Goal: Transaction & Acquisition: Register for event/course

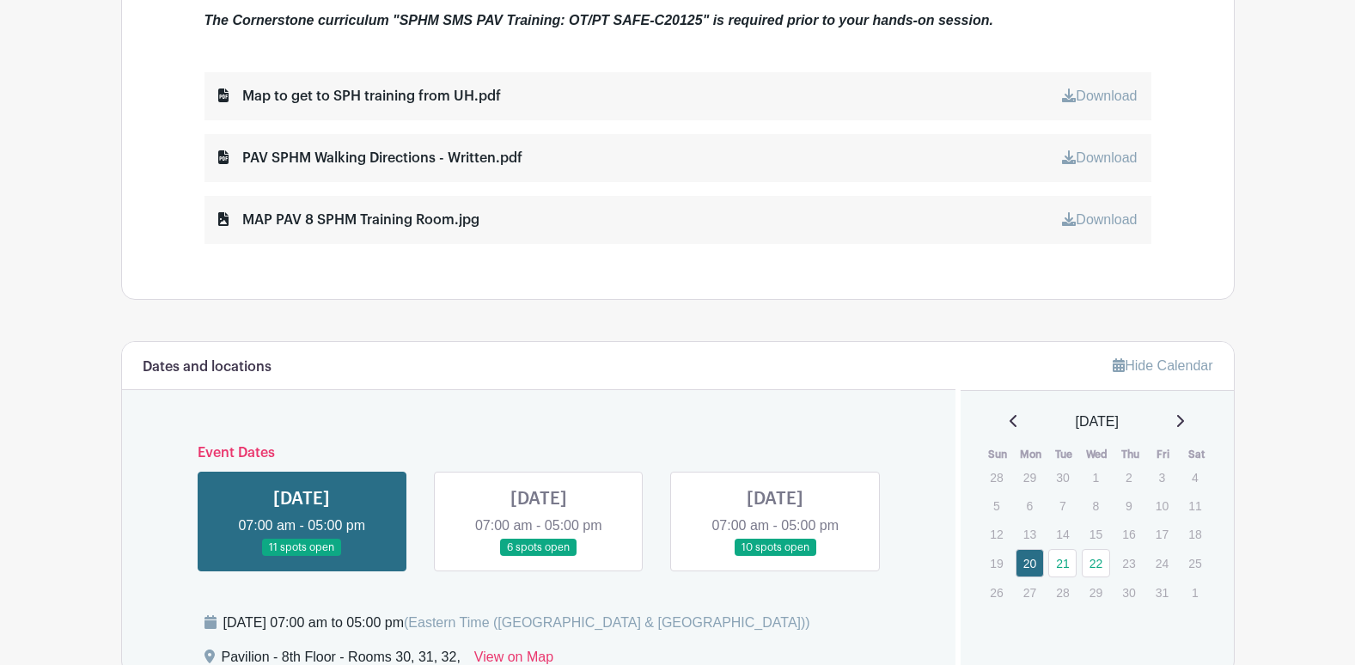
scroll to position [859, 0]
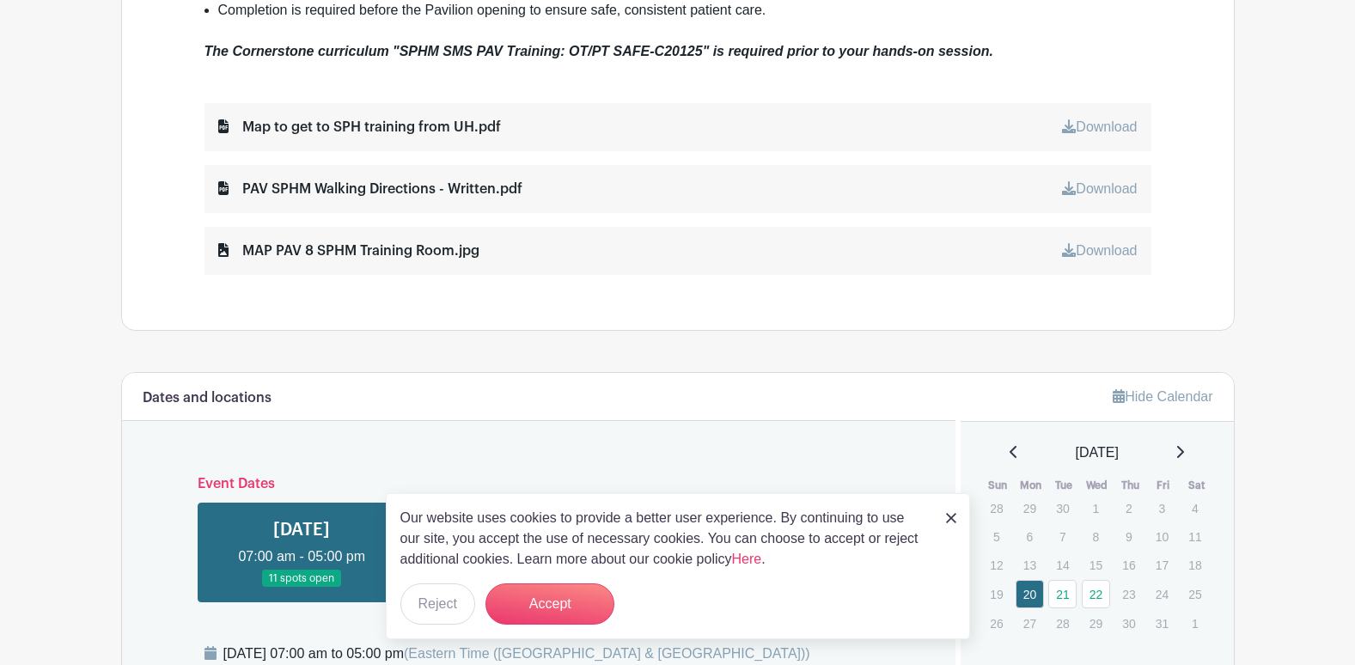
click at [953, 516] on img at bounding box center [951, 518] width 10 height 10
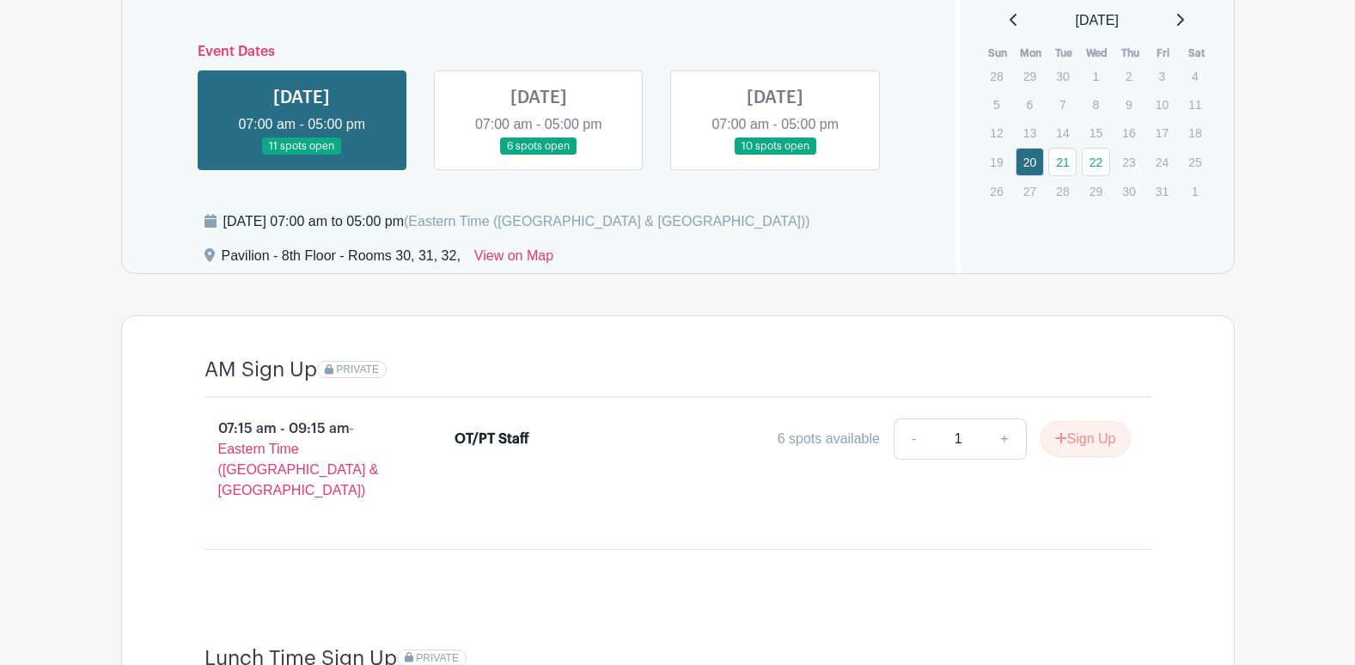
scroll to position [1289, 0]
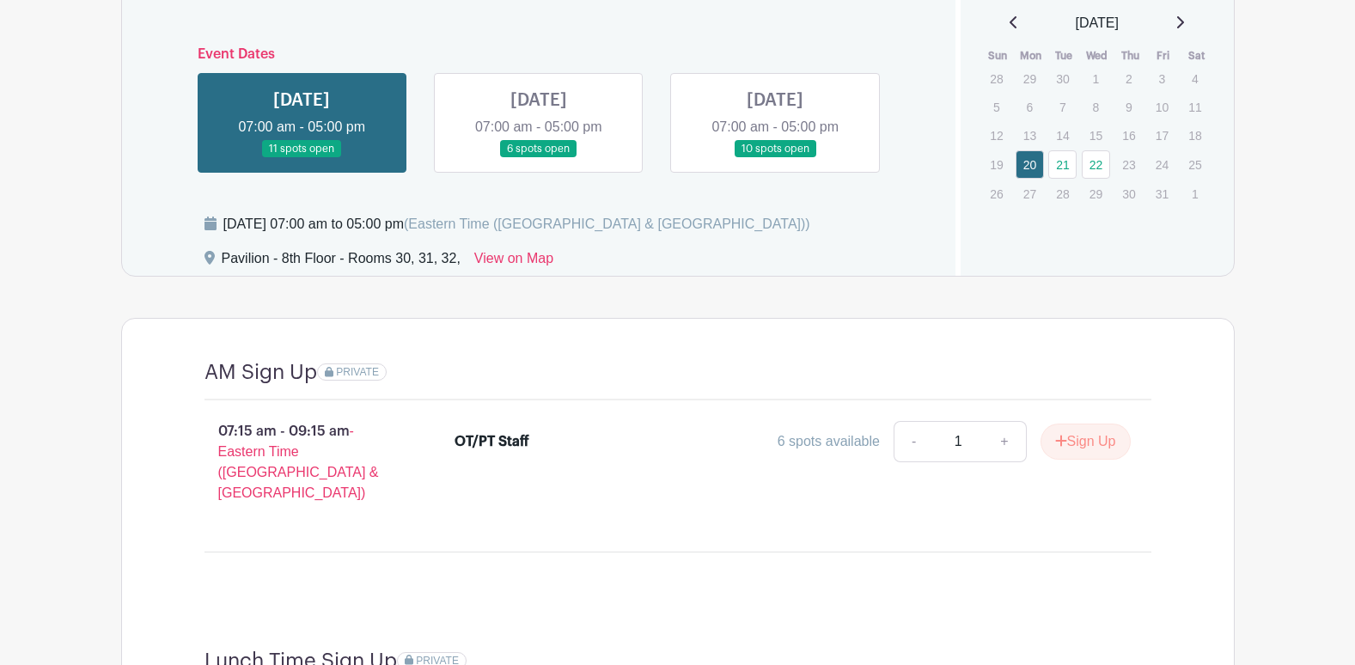
click at [539, 158] on link at bounding box center [539, 158] width 0 height 0
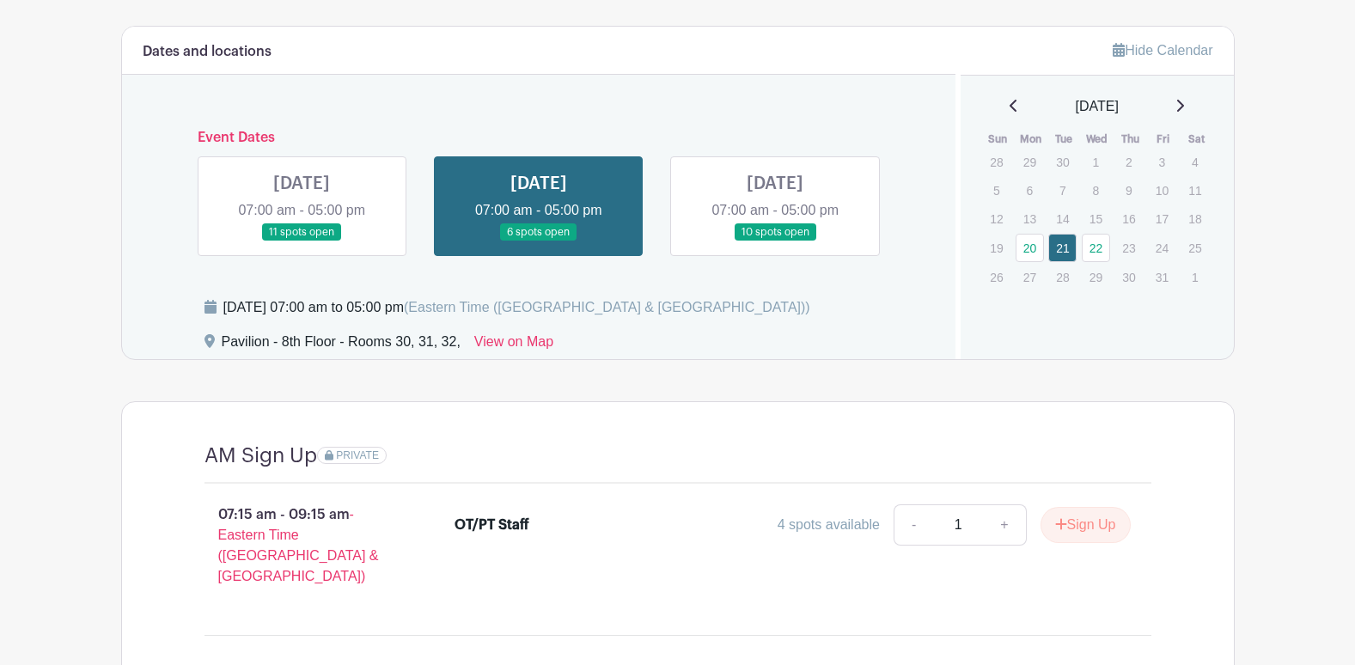
scroll to position [1168, 0]
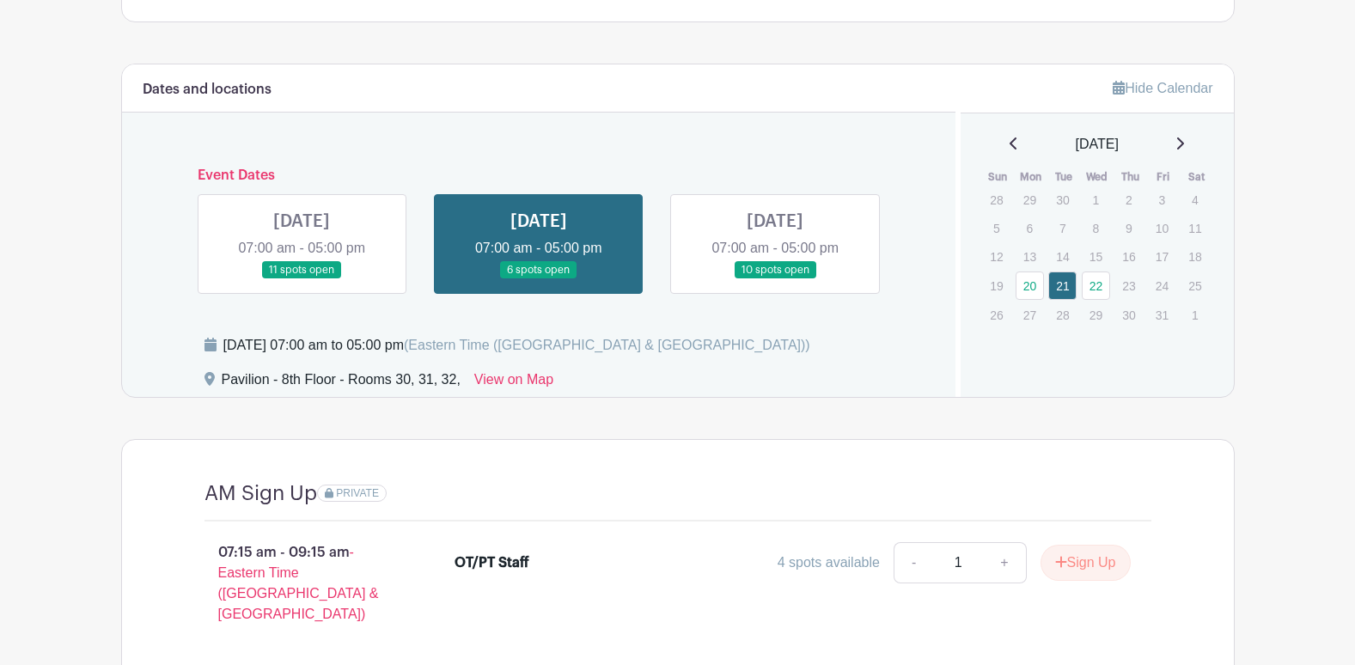
click at [775, 279] on link at bounding box center [775, 279] width 0 height 0
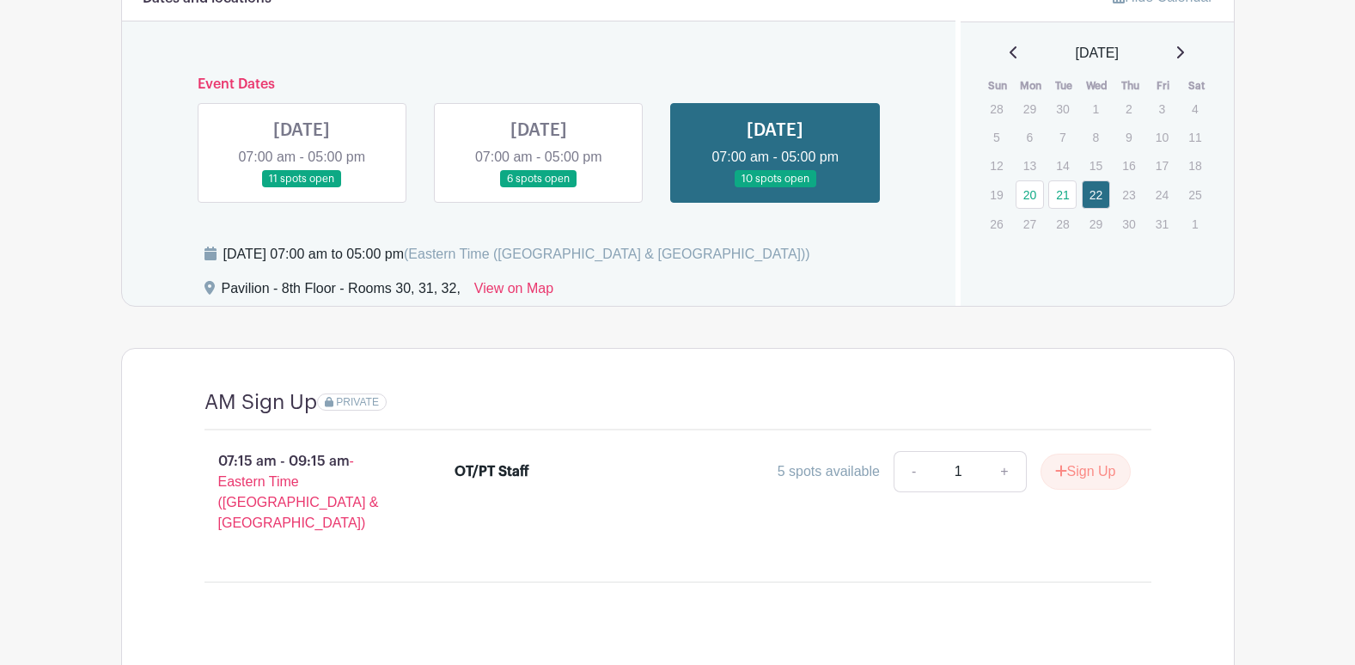
scroll to position [1254, 0]
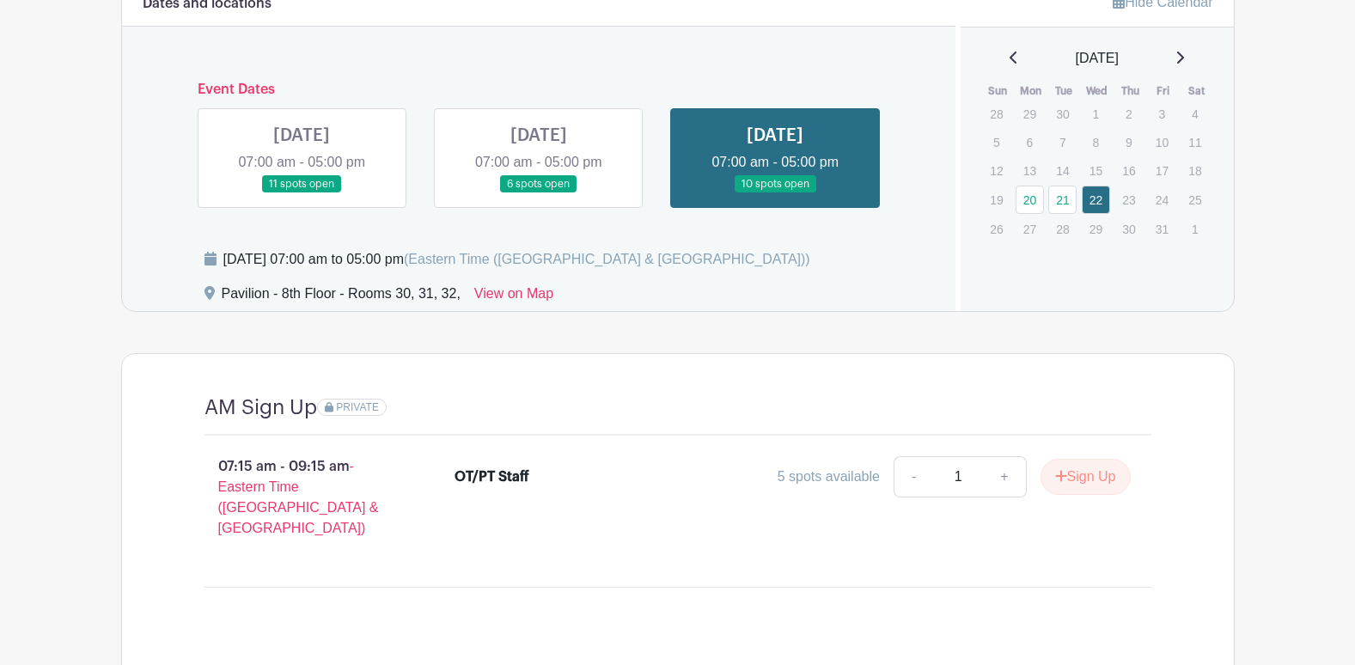
click at [539, 193] on link at bounding box center [539, 193] width 0 height 0
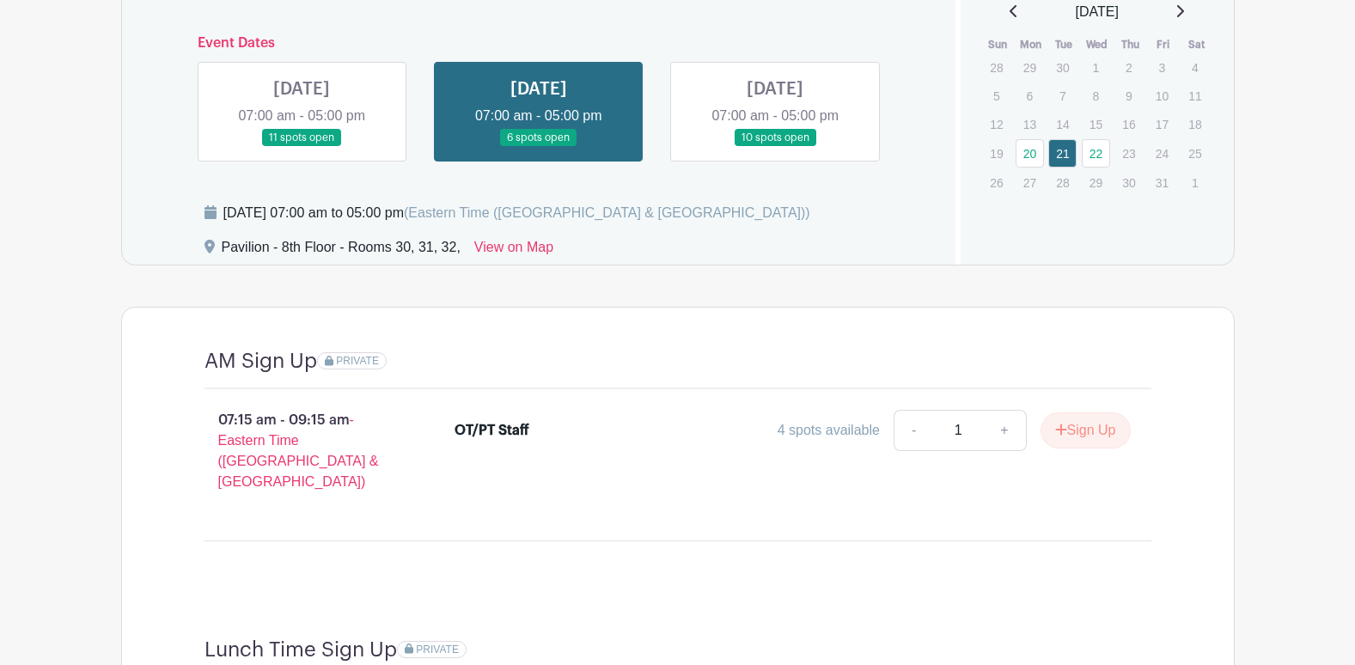
scroll to position [1168, 0]
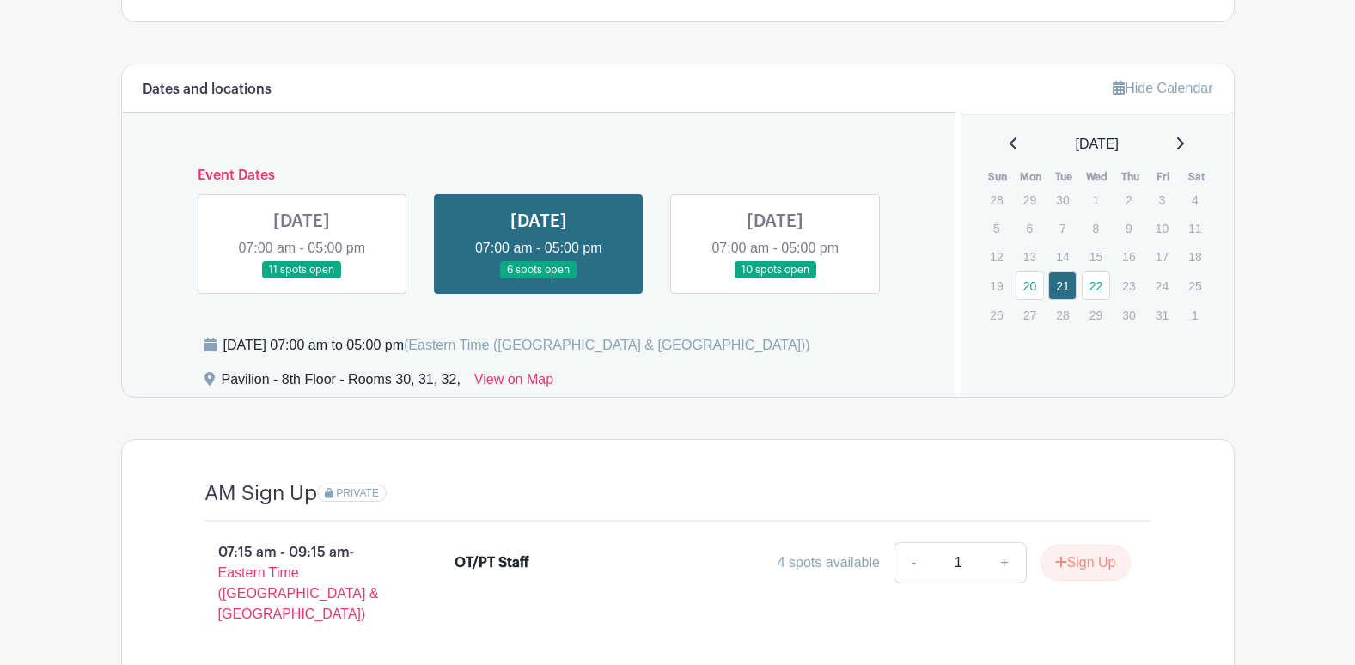
click at [302, 279] on link at bounding box center [302, 279] width 0 height 0
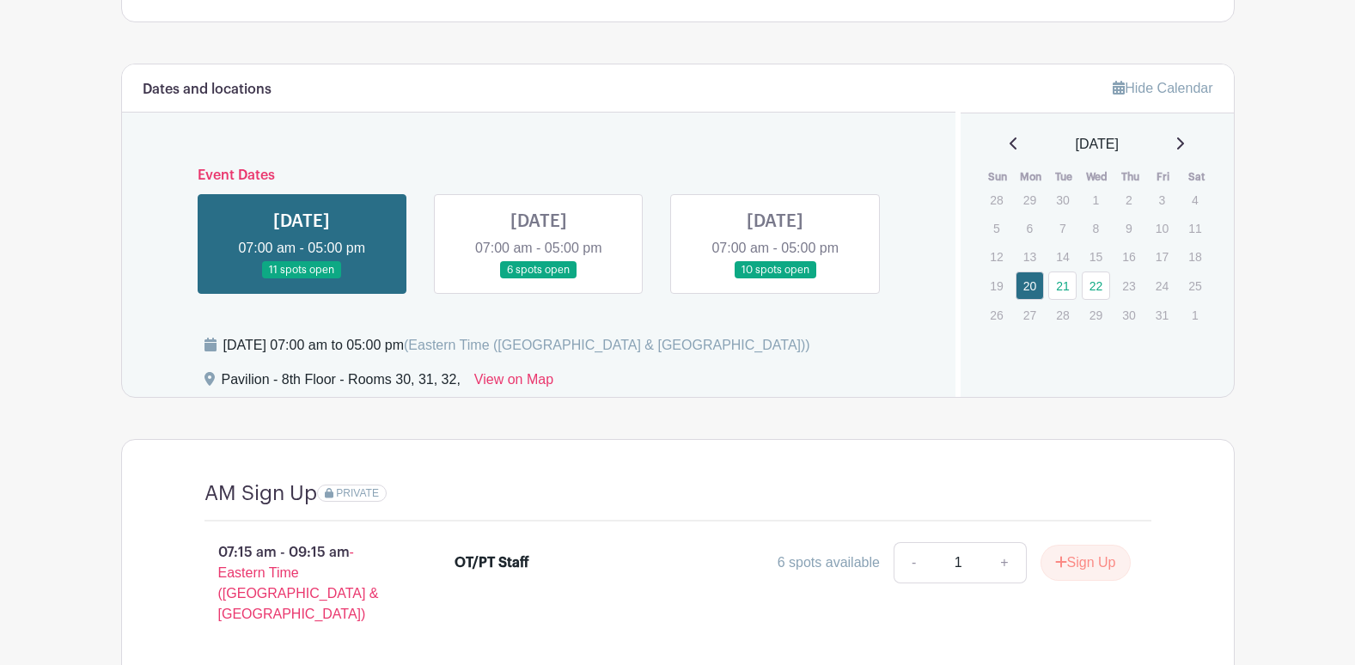
click at [539, 279] on link at bounding box center [539, 279] width 0 height 0
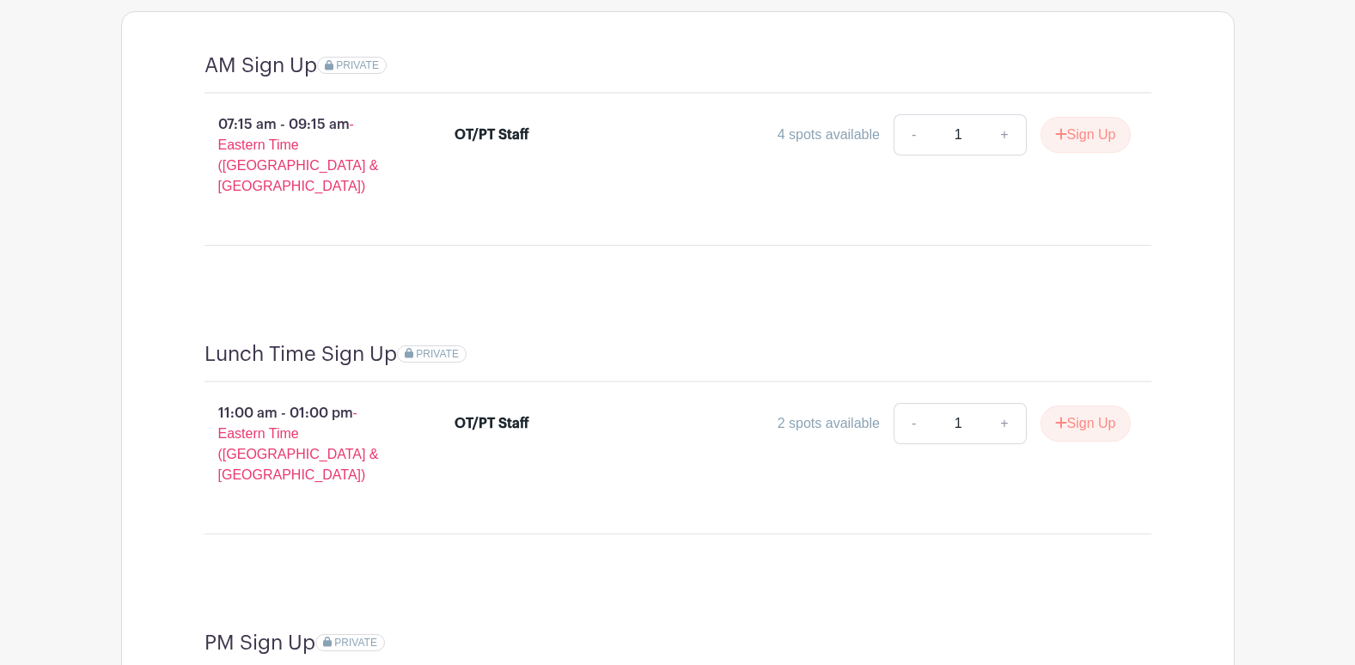
scroll to position [1597, 0]
click at [1069, 404] on button "Sign Up" at bounding box center [1086, 422] width 90 height 36
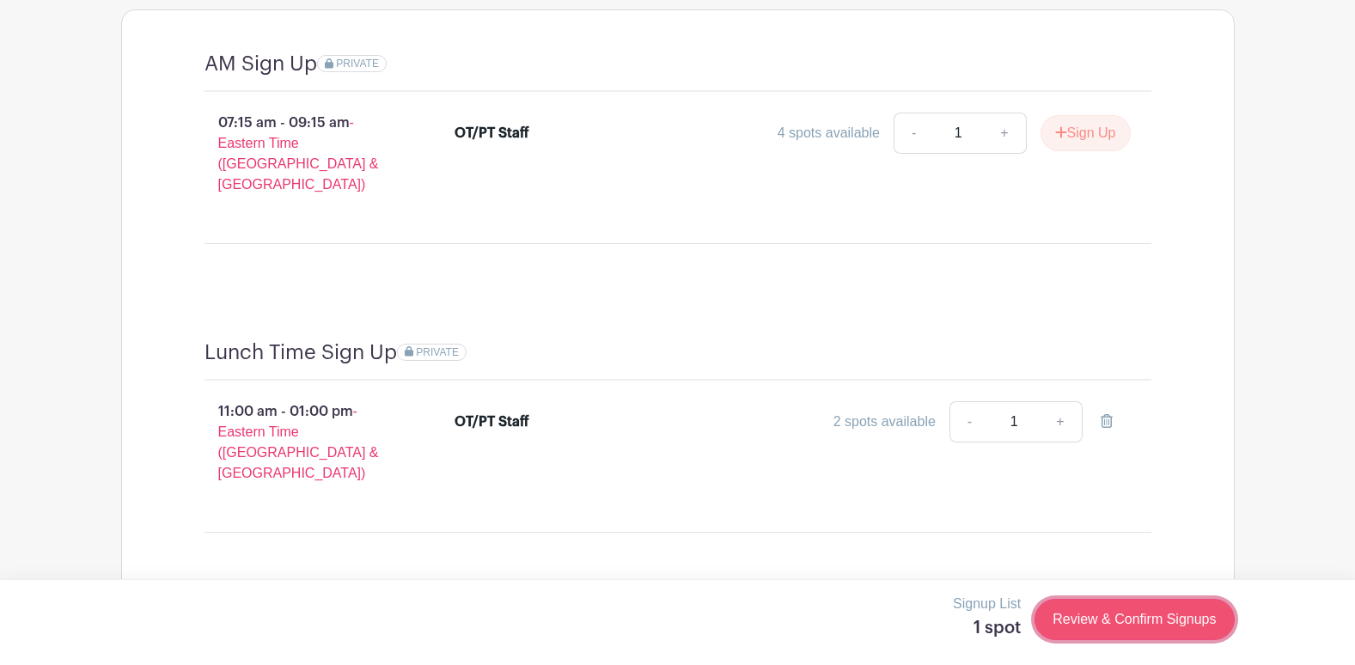
click at [1118, 618] on link "Review & Confirm Signups" at bounding box center [1134, 619] width 199 height 41
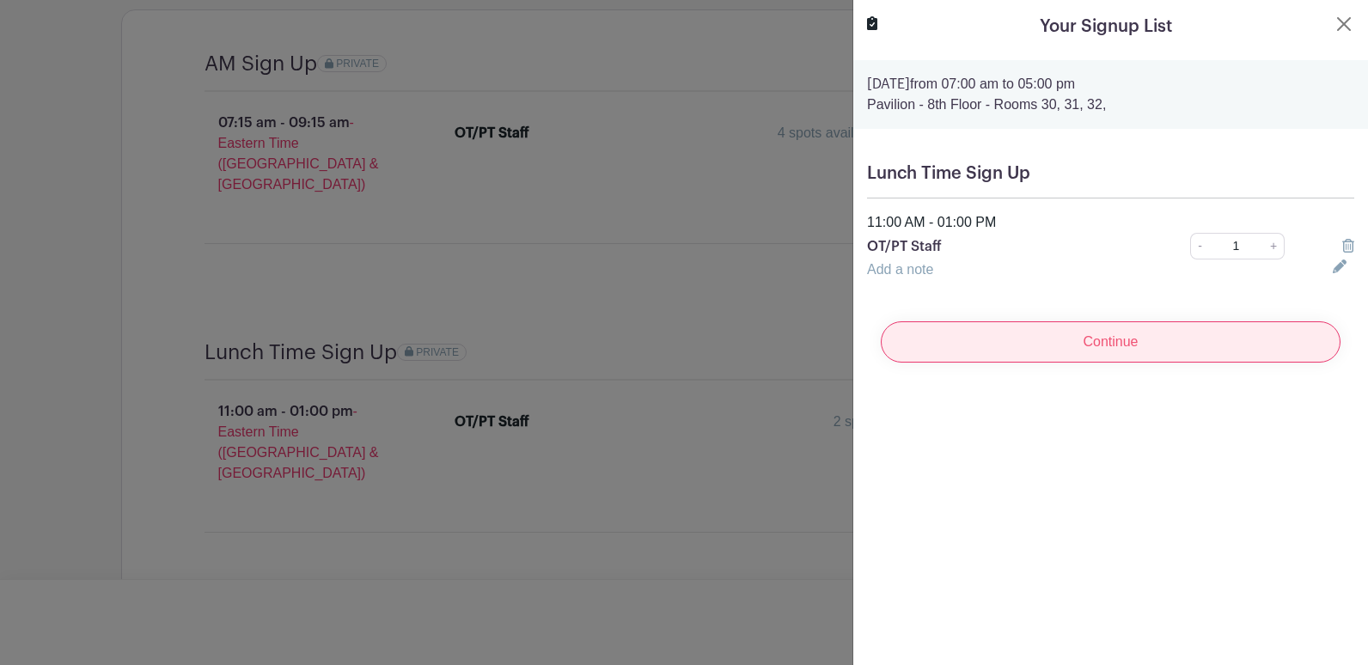
click at [1207, 354] on input "Continue" at bounding box center [1111, 341] width 460 height 41
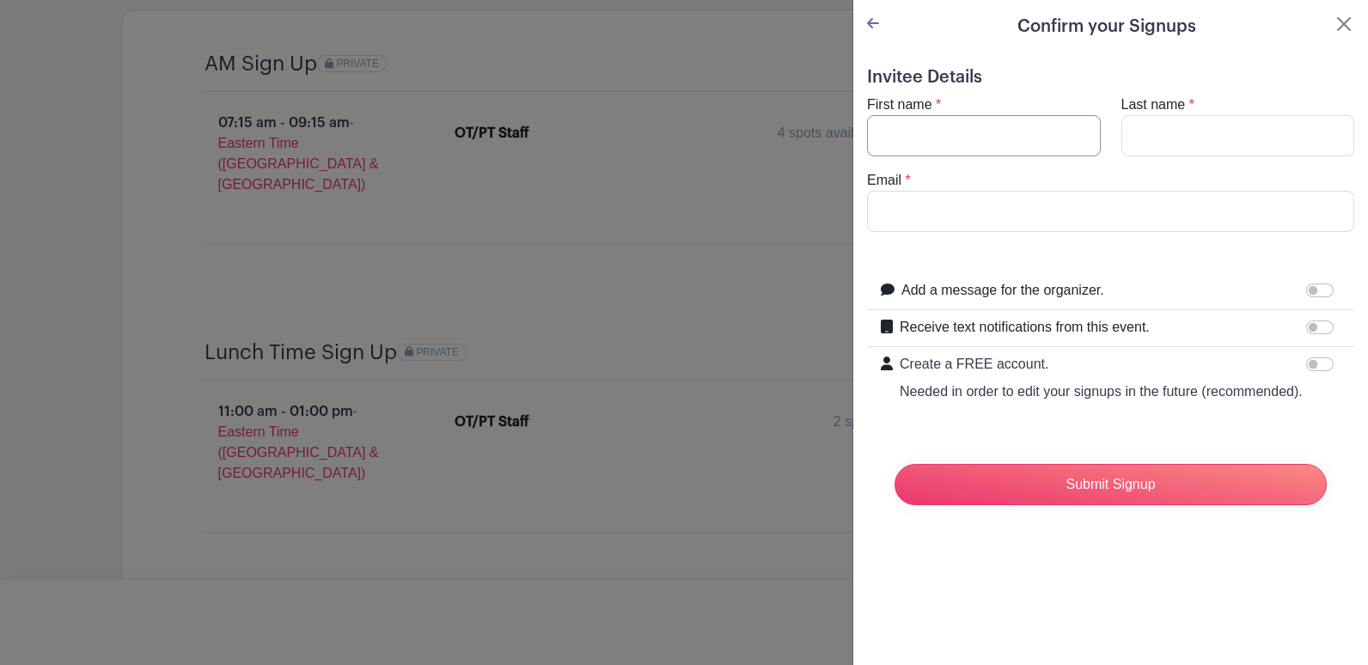
click at [1008, 148] on input "First name" at bounding box center [984, 135] width 234 height 41
type input "[PERSON_NAME]"
type input "O'Hara"
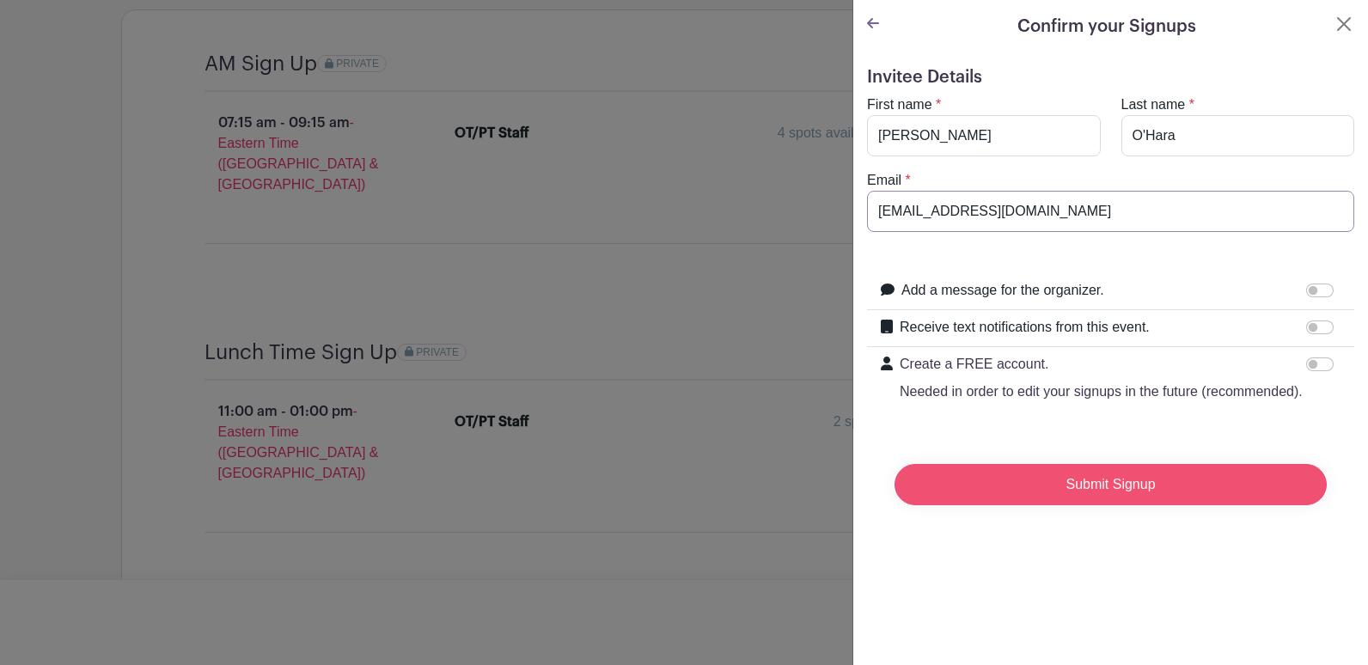
type input "[EMAIL_ADDRESS][DOMAIN_NAME]"
click at [1161, 501] on input "Submit Signup" at bounding box center [1111, 484] width 432 height 41
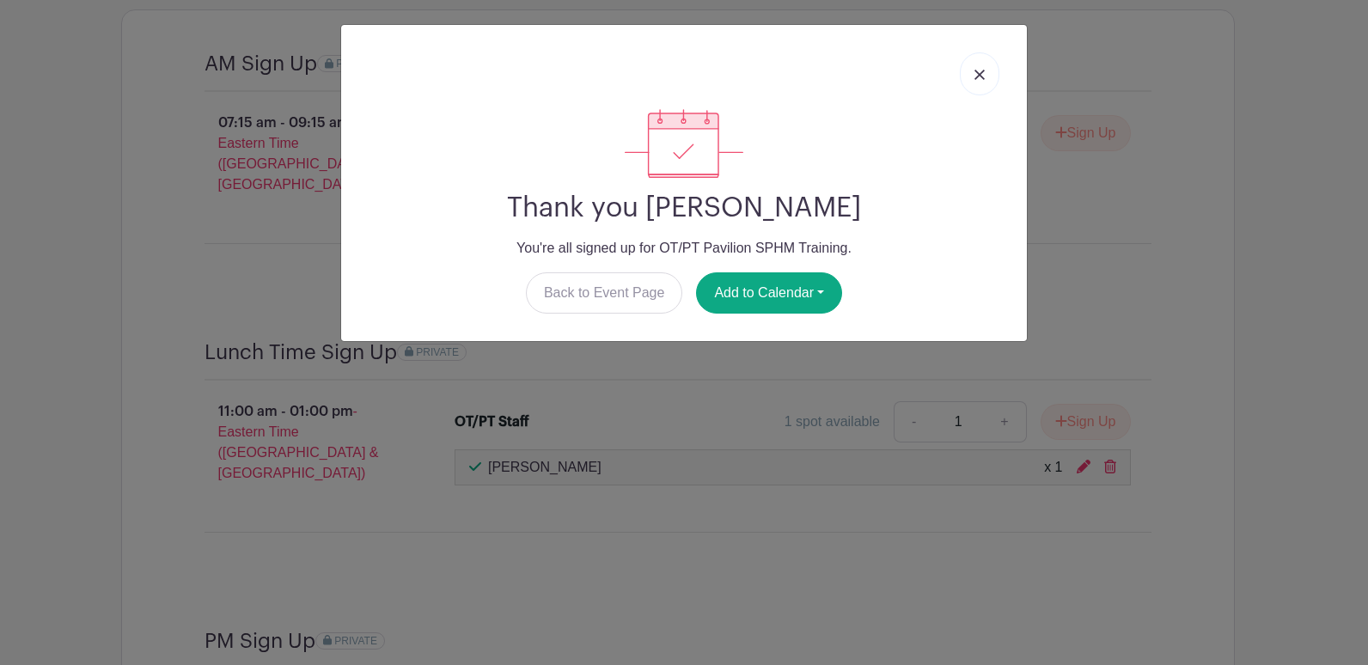
click at [980, 82] on link at bounding box center [980, 73] width 40 height 43
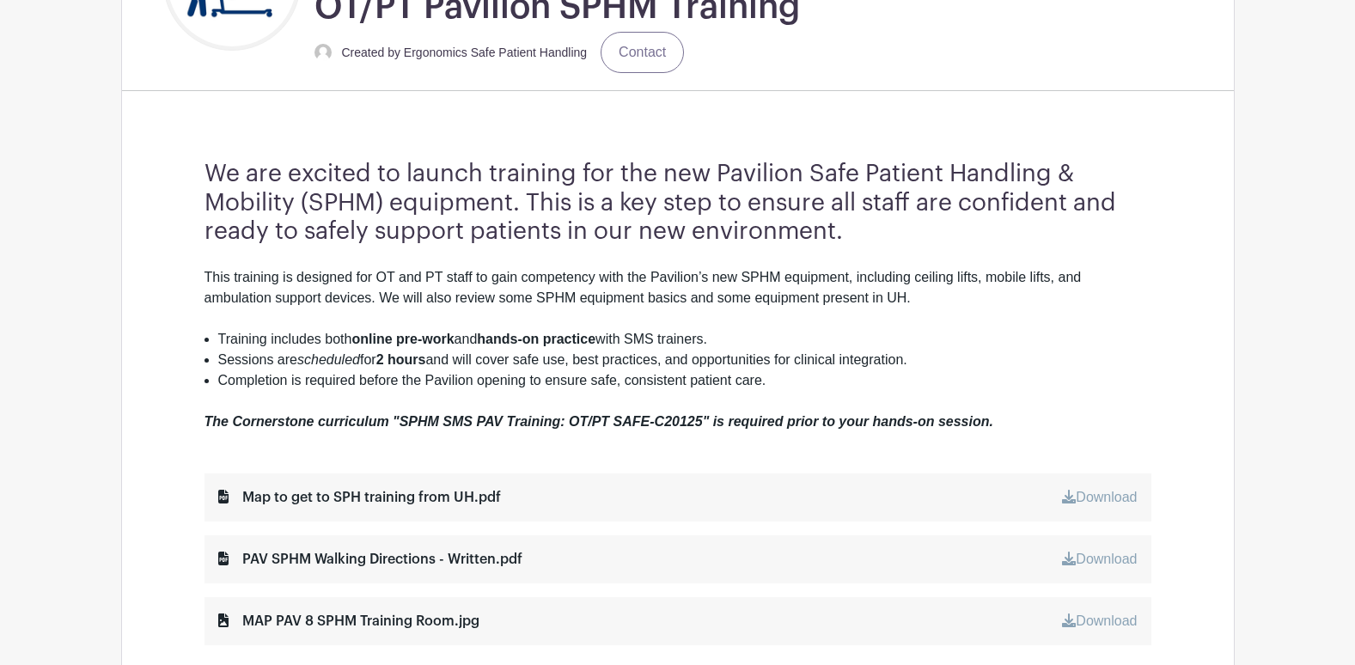
scroll to position [0, 0]
